Goal: Task Accomplishment & Management: Manage account settings

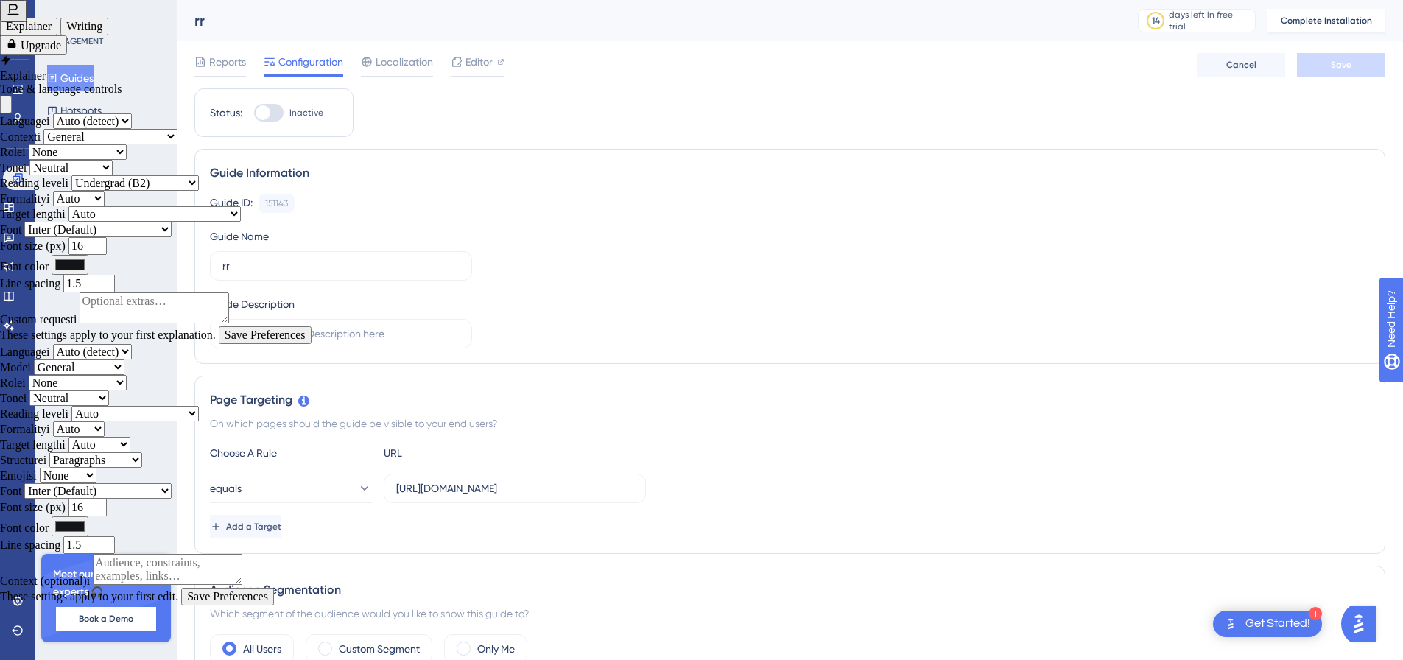
click at [273, 119] on div at bounding box center [268, 113] width 29 height 18
click at [254, 113] on input "Inactive" at bounding box center [253, 113] width 1 height 1
checkbox input "false"
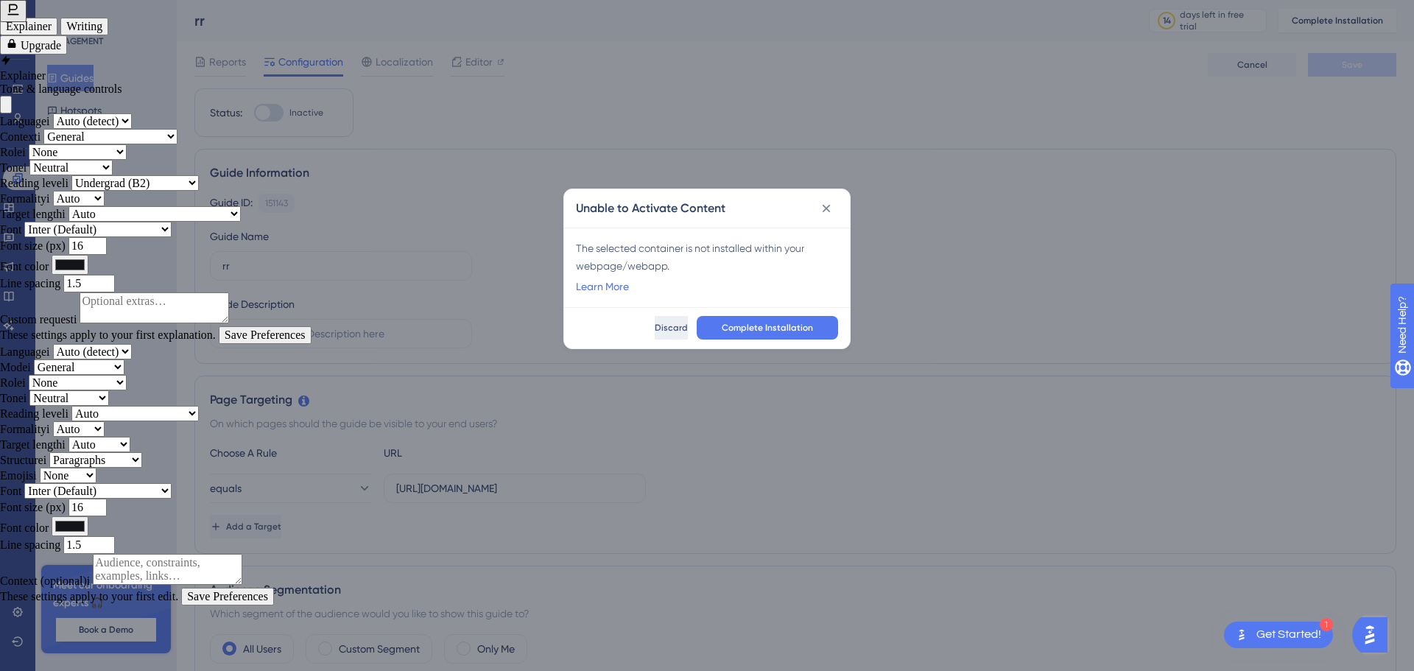
click at [655, 332] on span "Discard" at bounding box center [671, 328] width 33 height 12
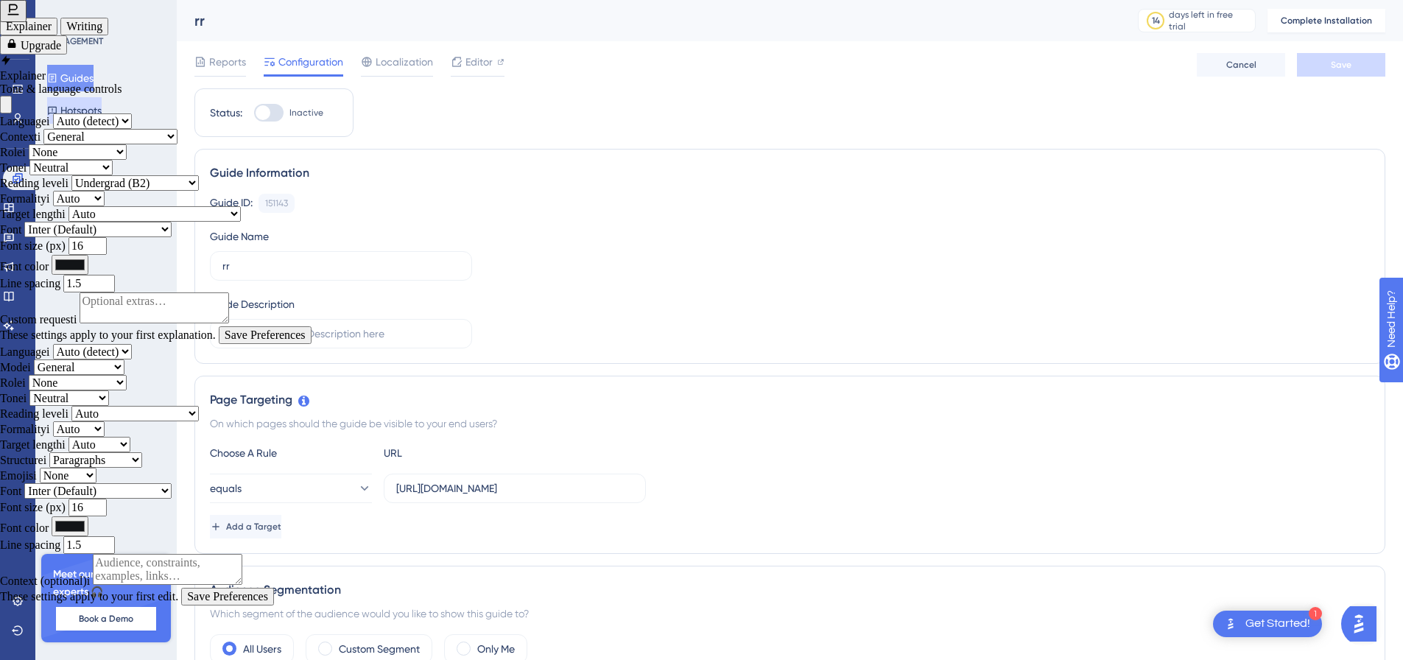
click at [87, 113] on button "Hotspots" at bounding box center [74, 110] width 55 height 27
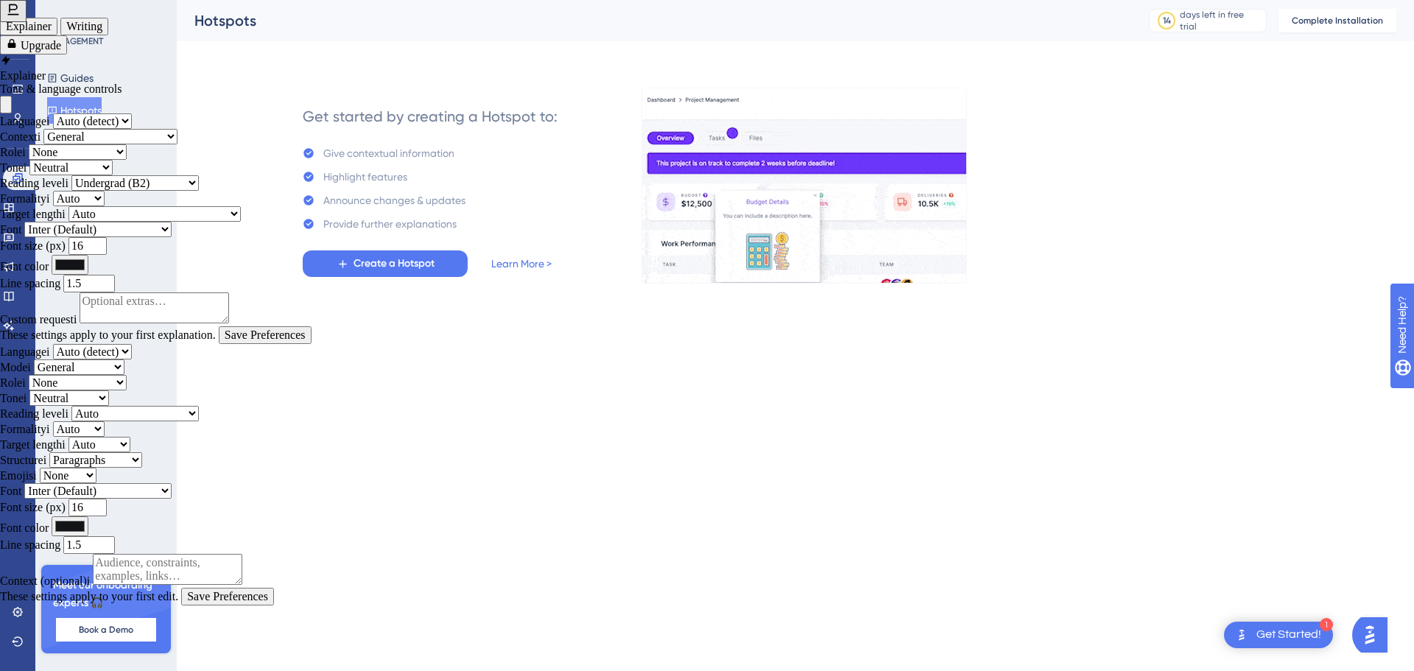
click at [88, 133] on button "Themes" at bounding box center [72, 143] width 50 height 27
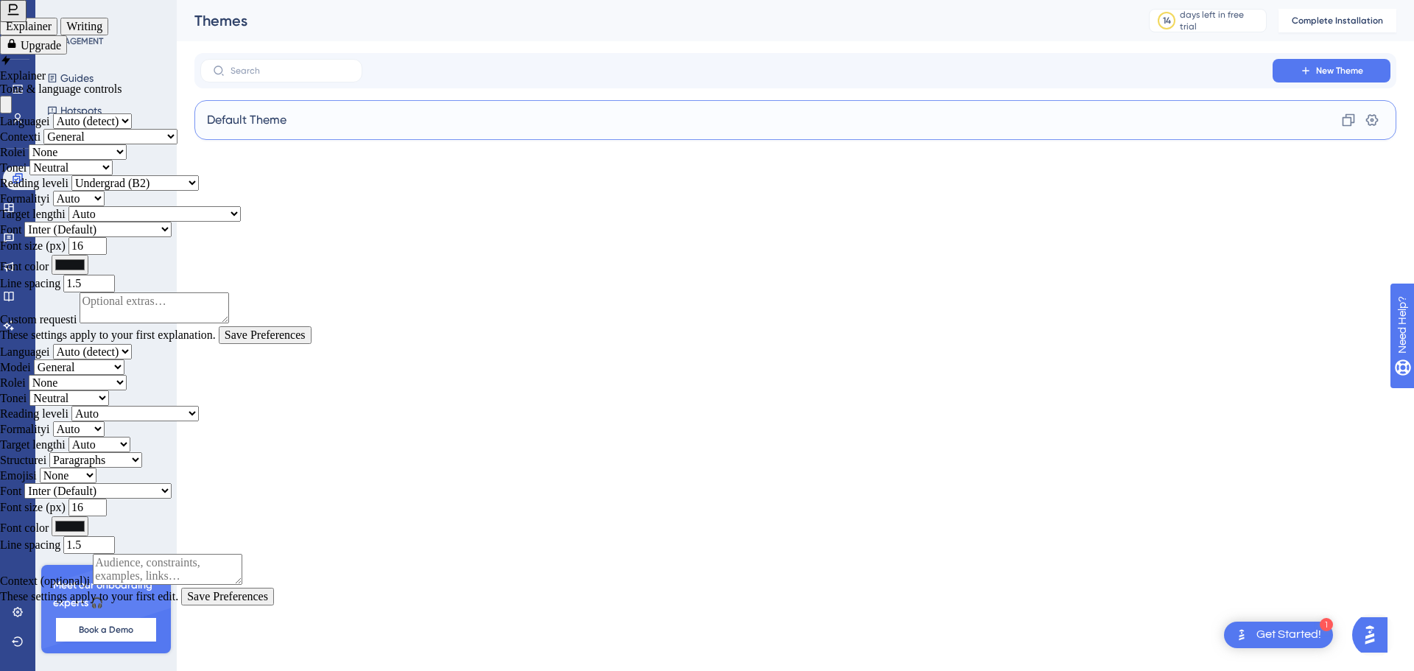
click at [312, 127] on div "Default Theme Clone Settings" at bounding box center [795, 120] width 1202 height 40
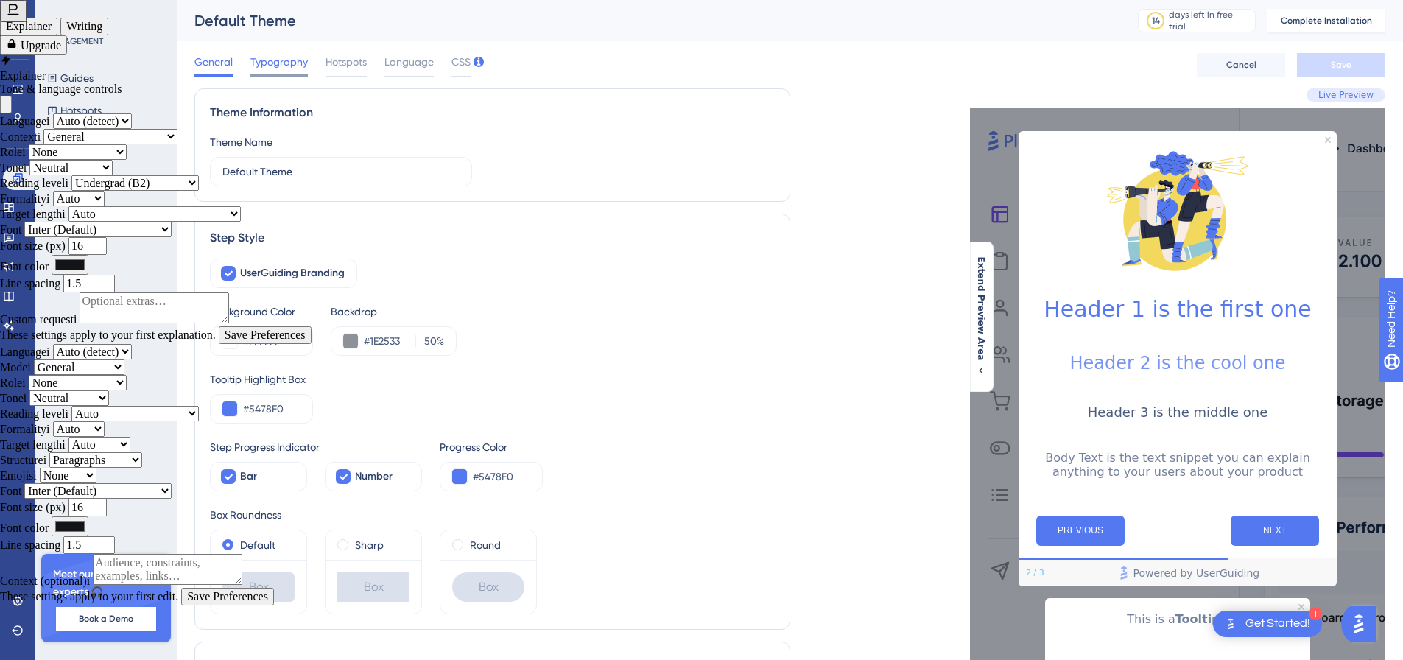
click at [297, 71] on div "Typography" at bounding box center [278, 65] width 57 height 24
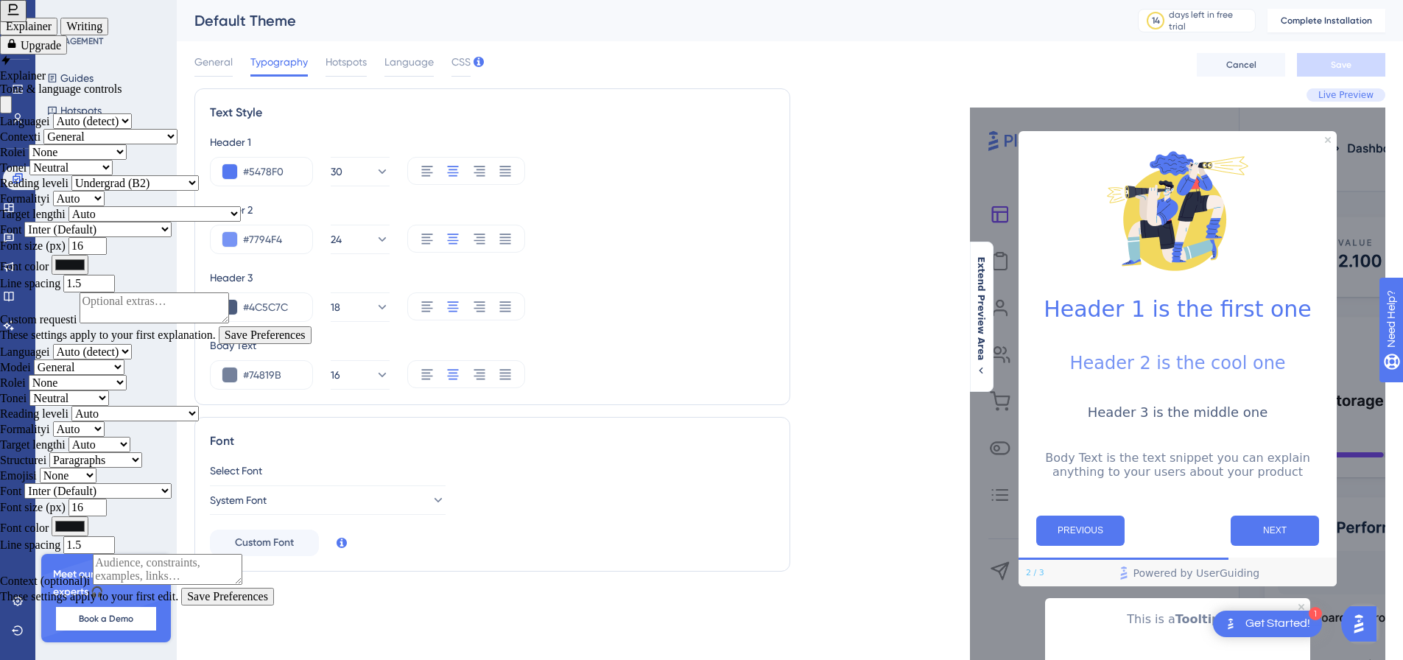
click at [362, 50] on div "Rephrase Grammar Complete Shorten Expand Undo Redo History ⋯ More" at bounding box center [355, 54] width 637 height 35
click at [357, 56] on div "Rephrase Grammar Complete Shorten Expand Undo Redo History ⋯ More" at bounding box center [355, 54] width 637 height 35
click at [343, 69] on span "Hotspots" at bounding box center [346, 62] width 41 height 18
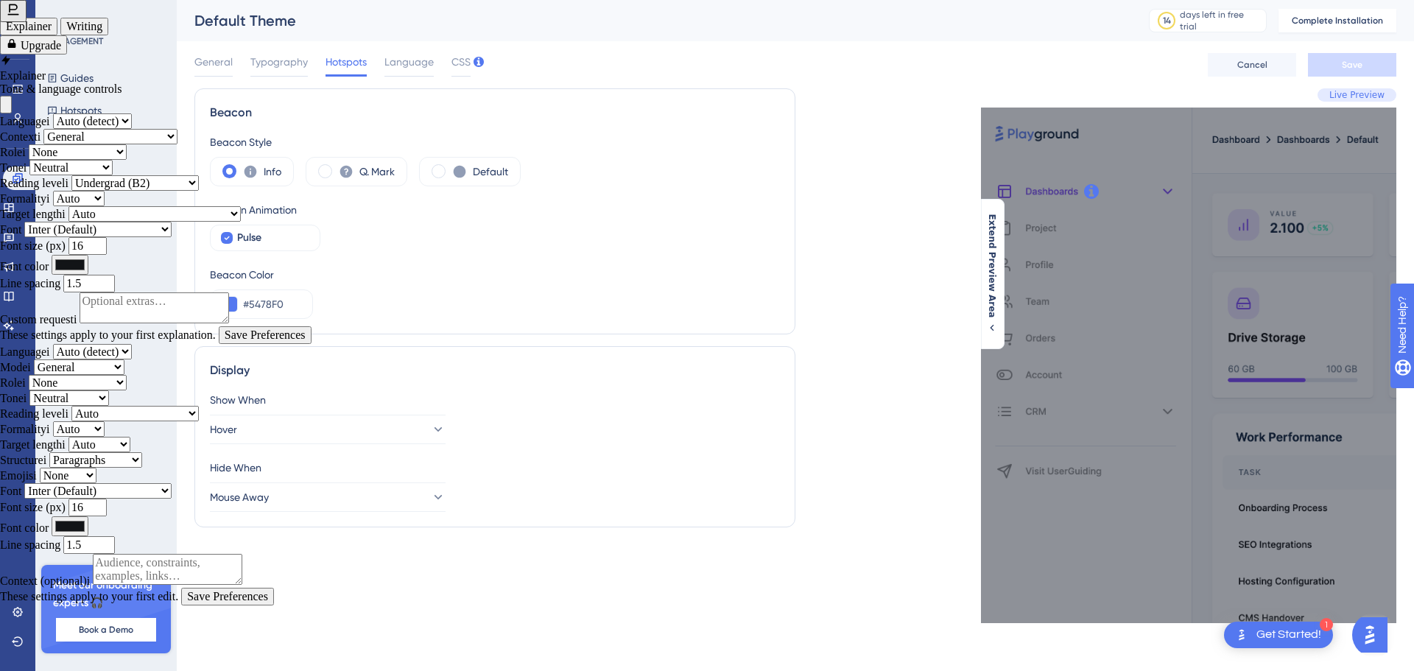
click at [410, 63] on div "Rephrase Grammar Complete Shorten Expand Undo Redo History ⋯ More" at bounding box center [355, 54] width 637 height 35
click at [558, 55] on button "⋯ More" at bounding box center [586, 54] width 57 height 26
click at [297, 498] on button "Mouse Away" at bounding box center [328, 496] width 236 height 29
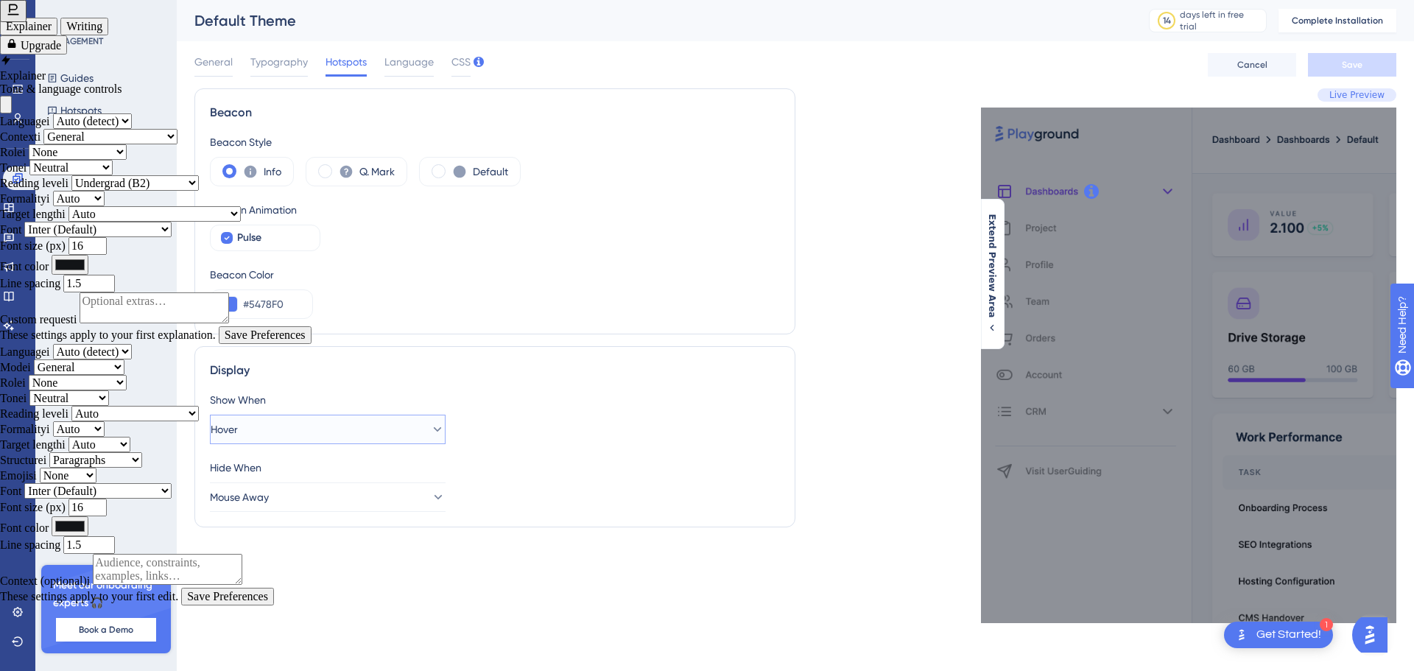
click at [320, 428] on button "Hover" at bounding box center [328, 429] width 236 height 29
click at [15, 203] on link at bounding box center [9, 208] width 12 height 24
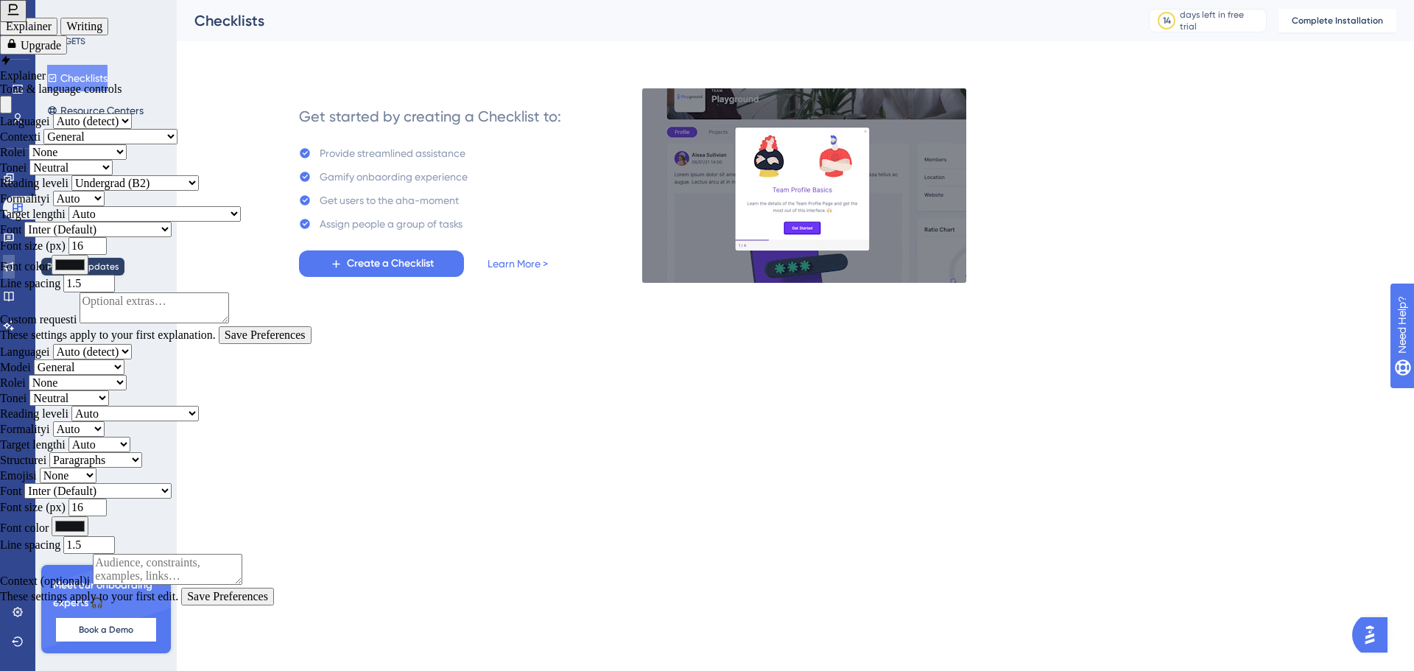
click at [15, 263] on link at bounding box center [9, 267] width 12 height 24
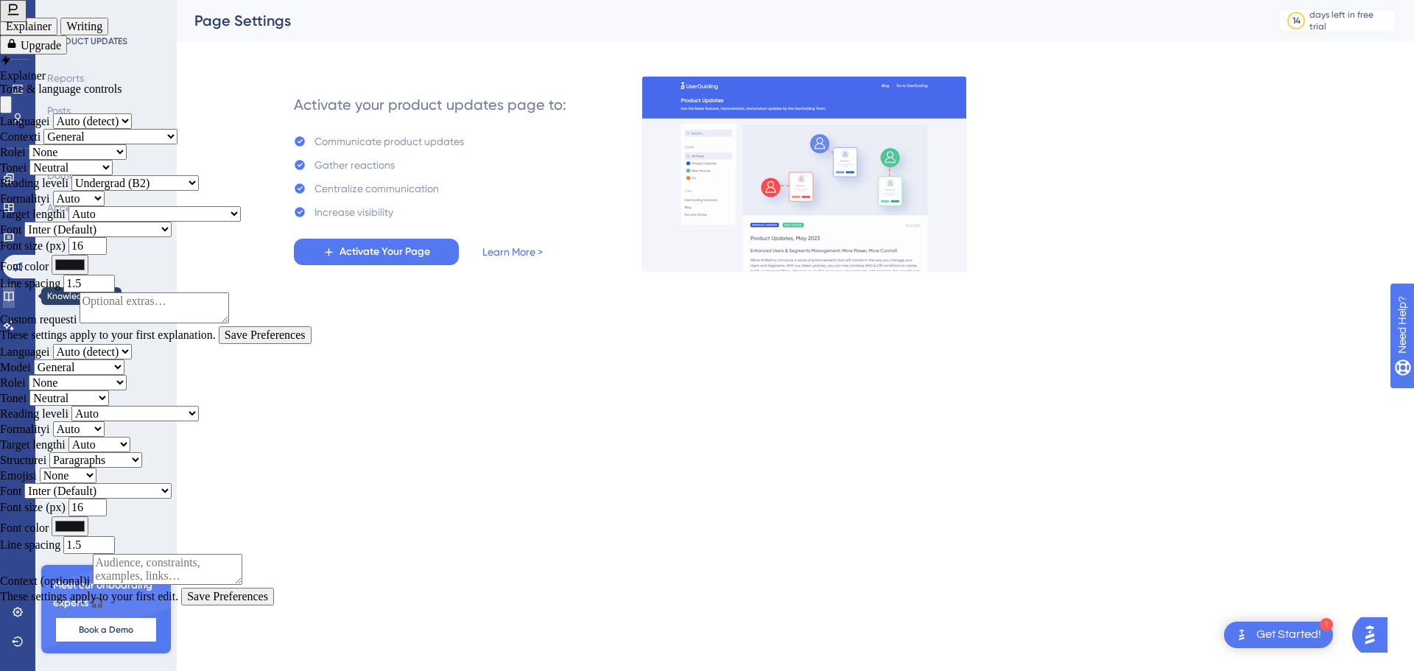
click at [15, 301] on link at bounding box center [9, 296] width 12 height 24
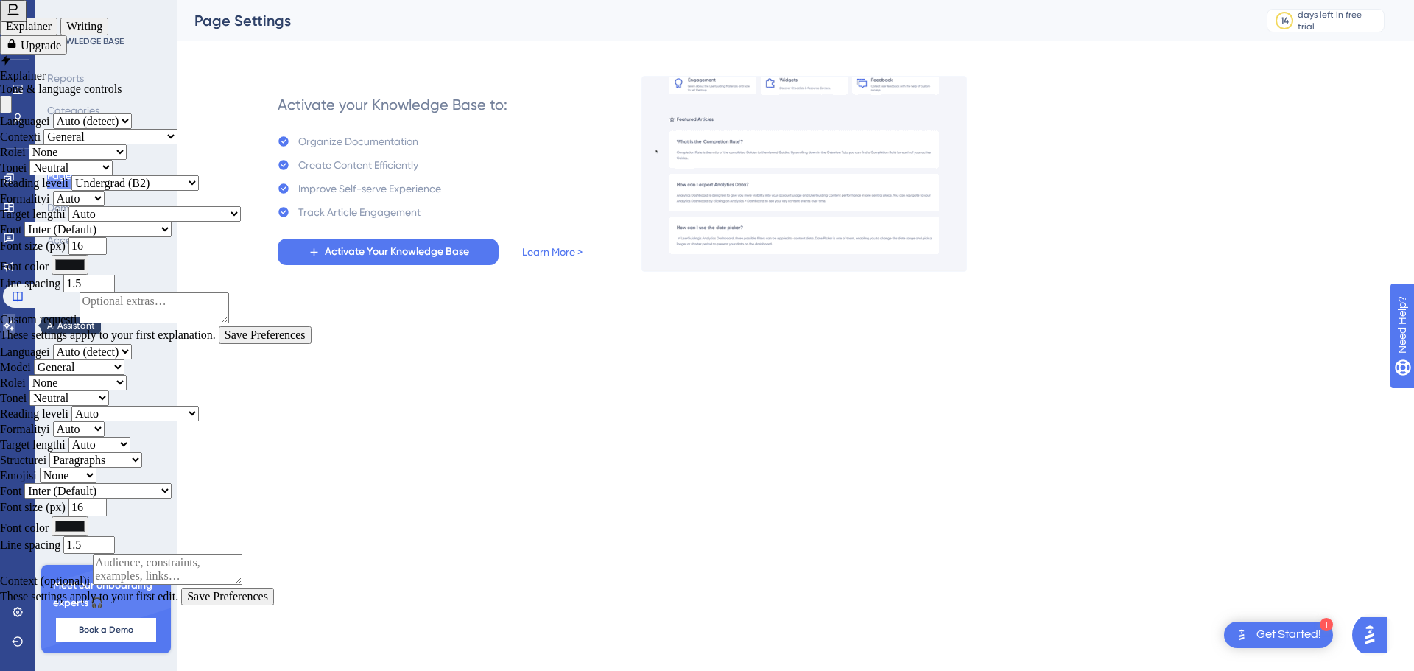
click at [15, 317] on link at bounding box center [9, 326] width 12 height 24
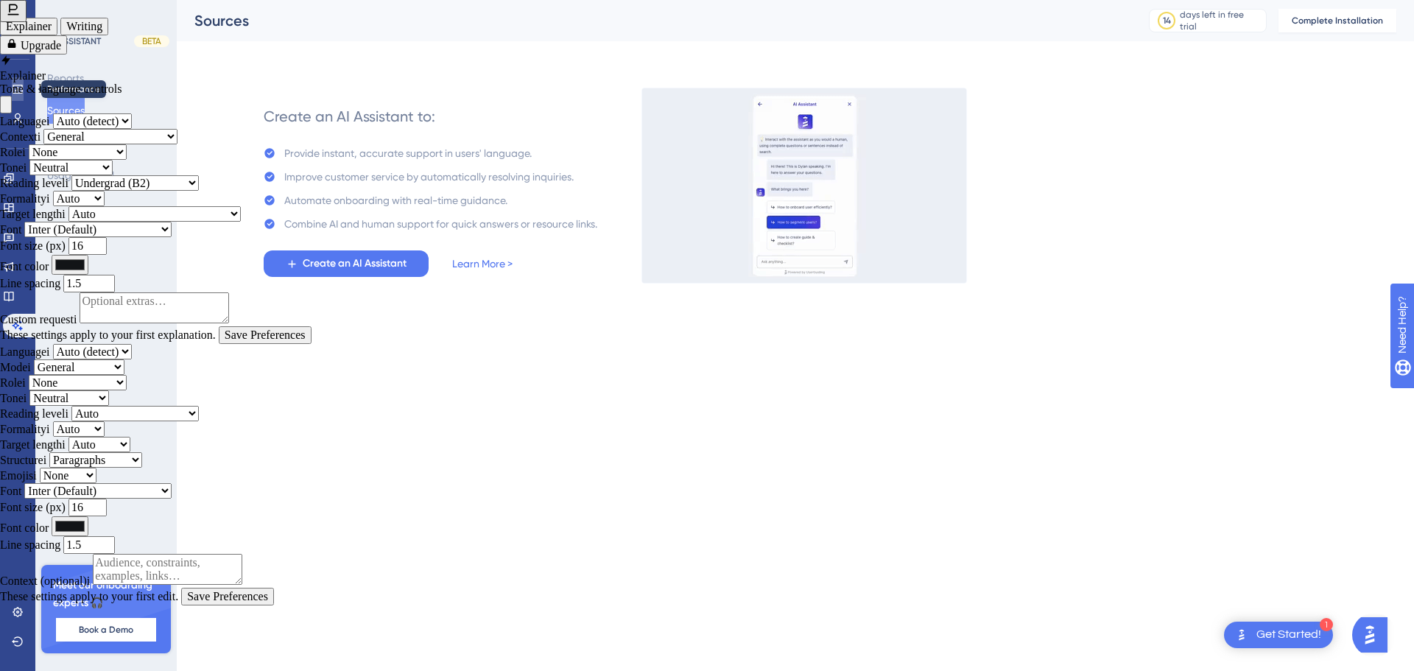
click at [18, 87] on icon at bounding box center [18, 89] width 12 height 12
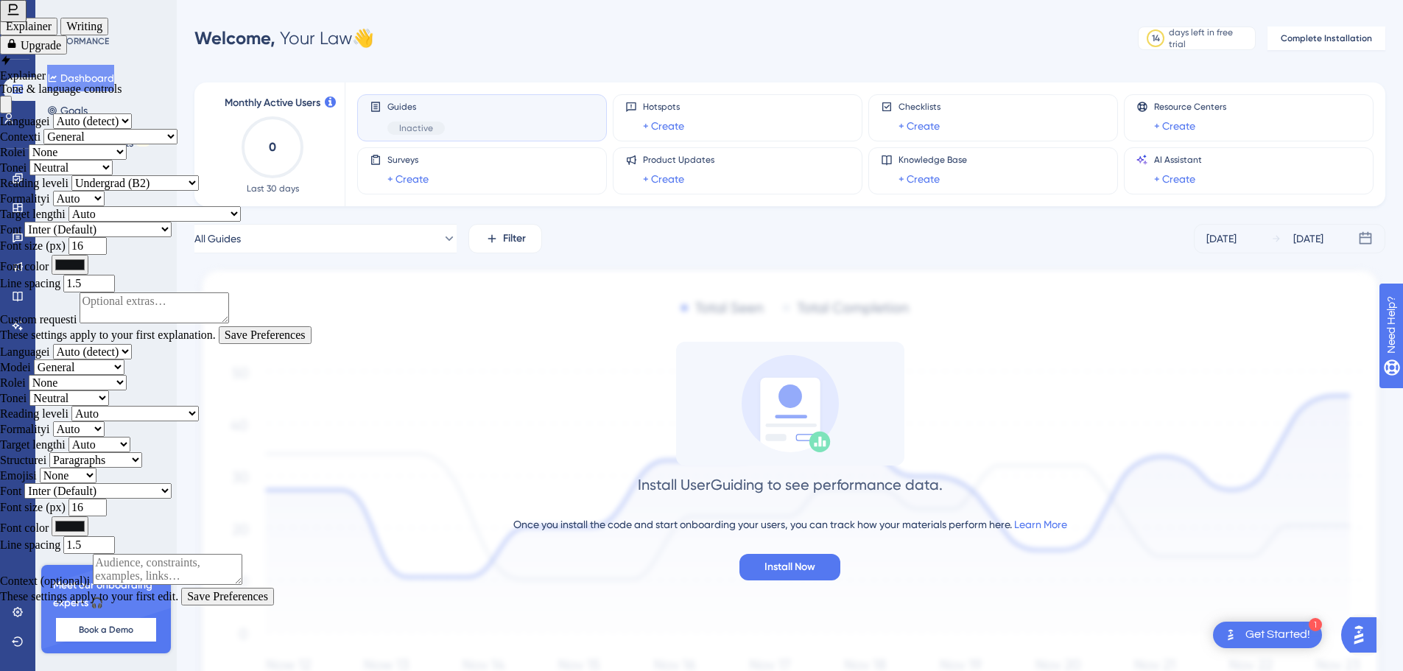
click at [90, 46] on button "Rephrase" at bounding box center [97, 54] width 63 height 25
click at [27, 24] on div at bounding box center [18, 30] width 24 height 24
